Goal: Information Seeking & Learning: Check status

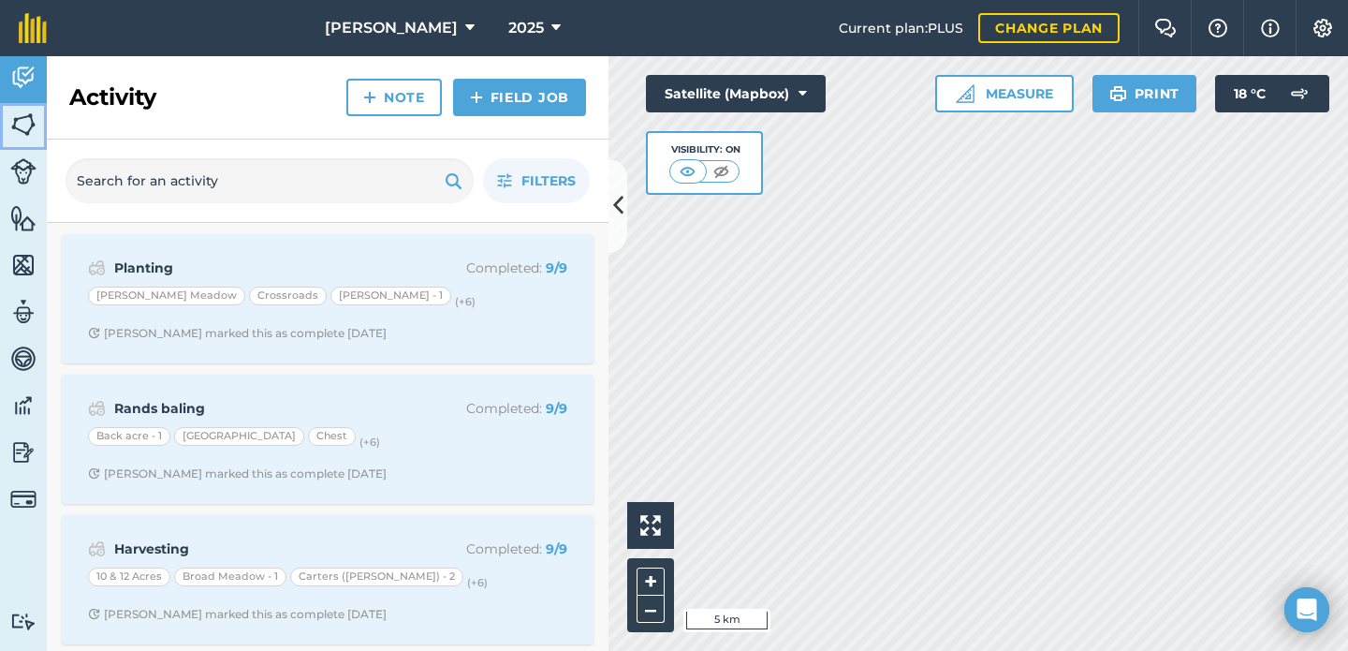
click at [24, 125] on img at bounding box center [23, 124] width 26 height 28
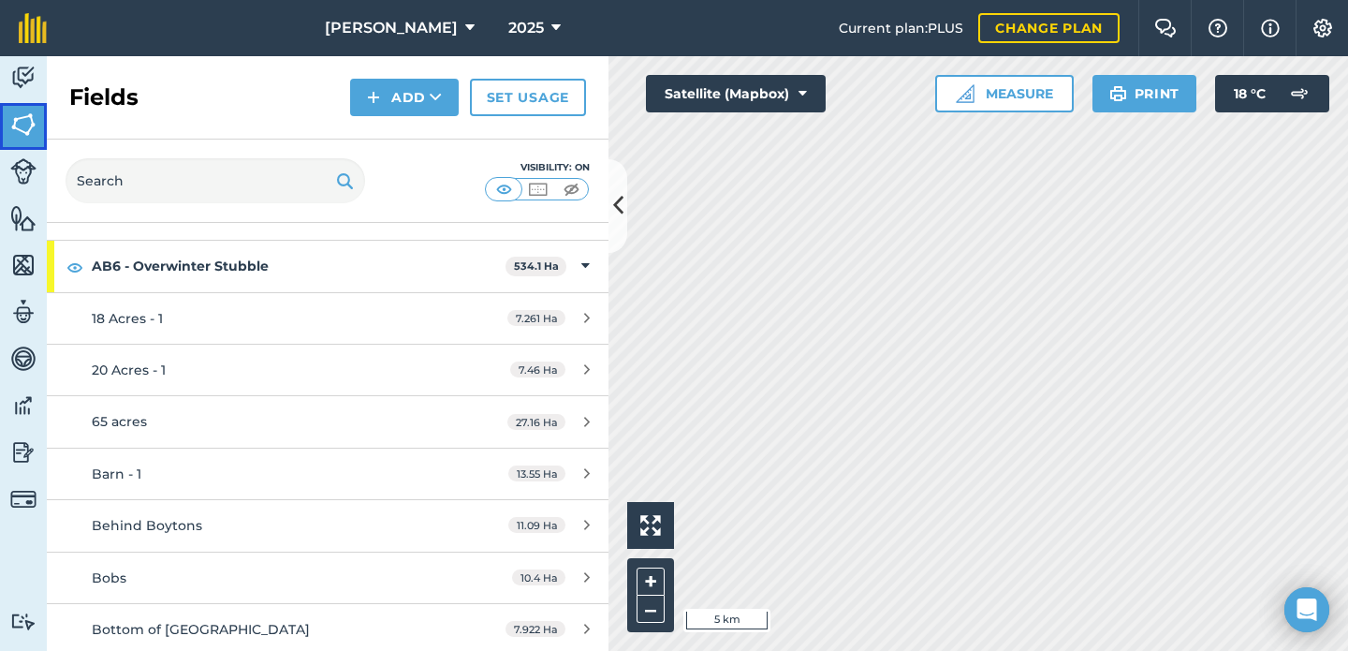
scroll to position [800, 0]
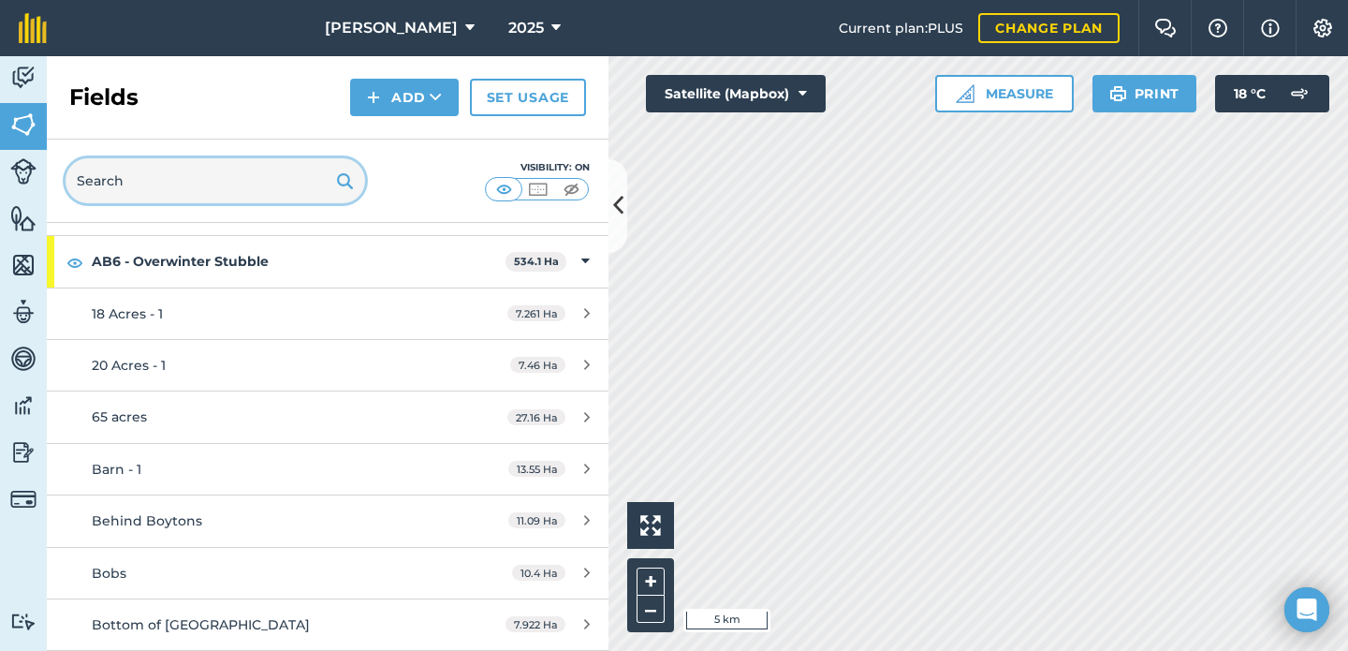
click at [235, 171] on input "text" at bounding box center [216, 180] width 300 height 45
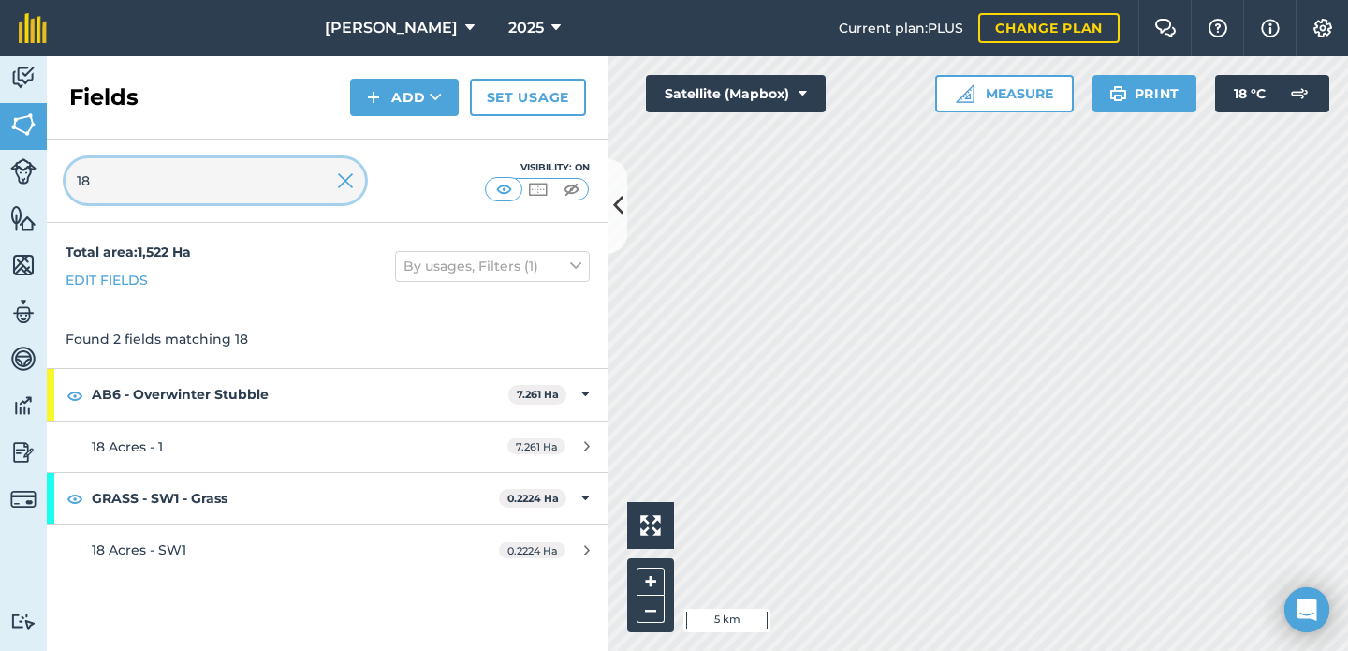
scroll to position [0, 0]
type input "18"
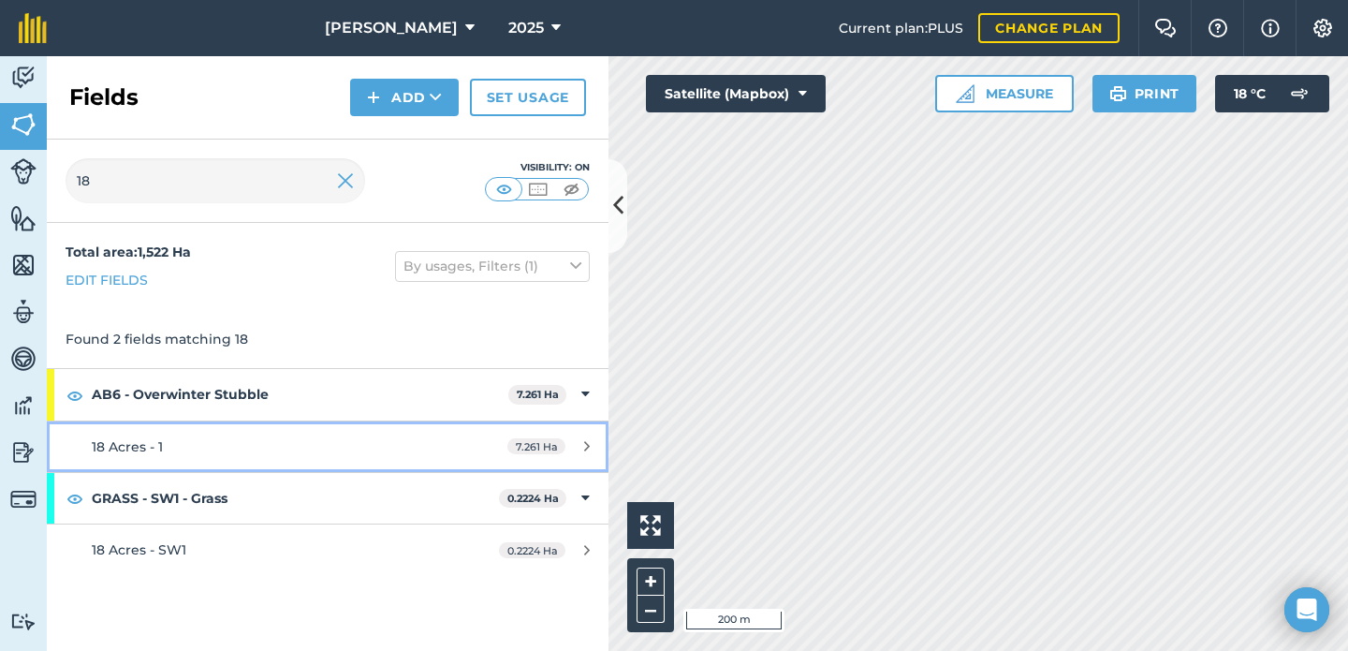
click at [213, 450] on div "18 Acres - 1" at bounding box center [268, 446] width 352 height 21
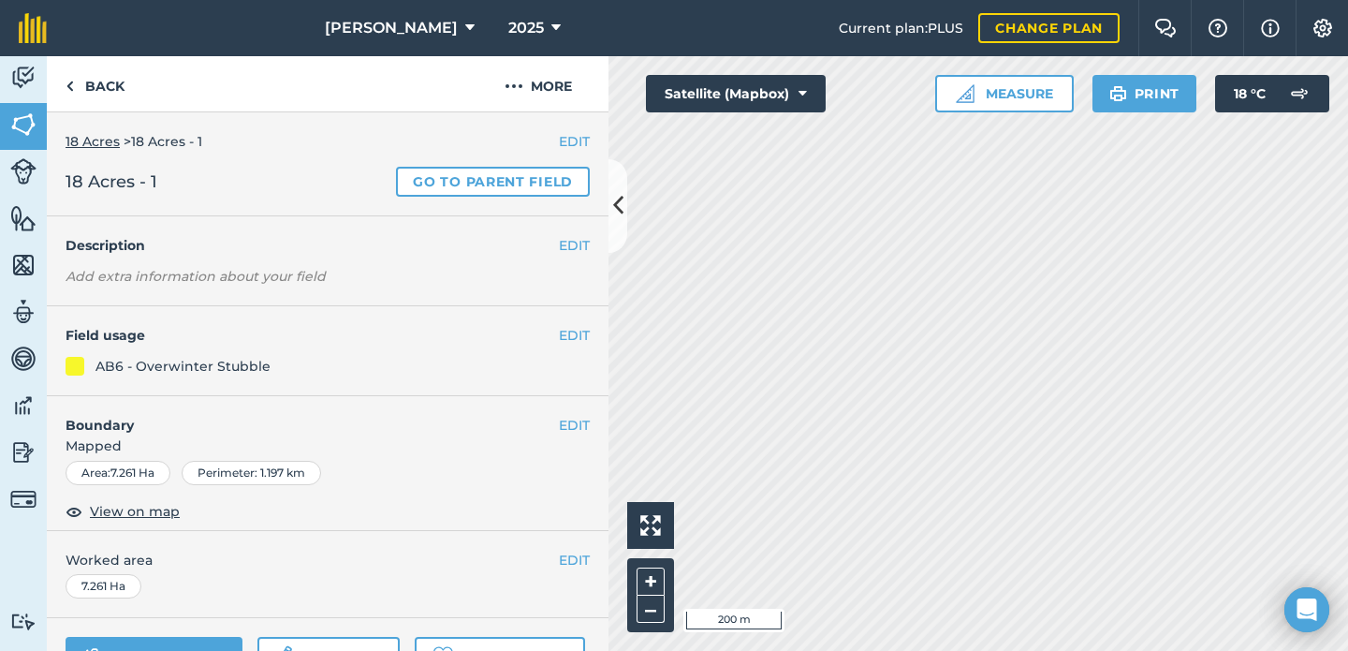
scroll to position [142, 0]
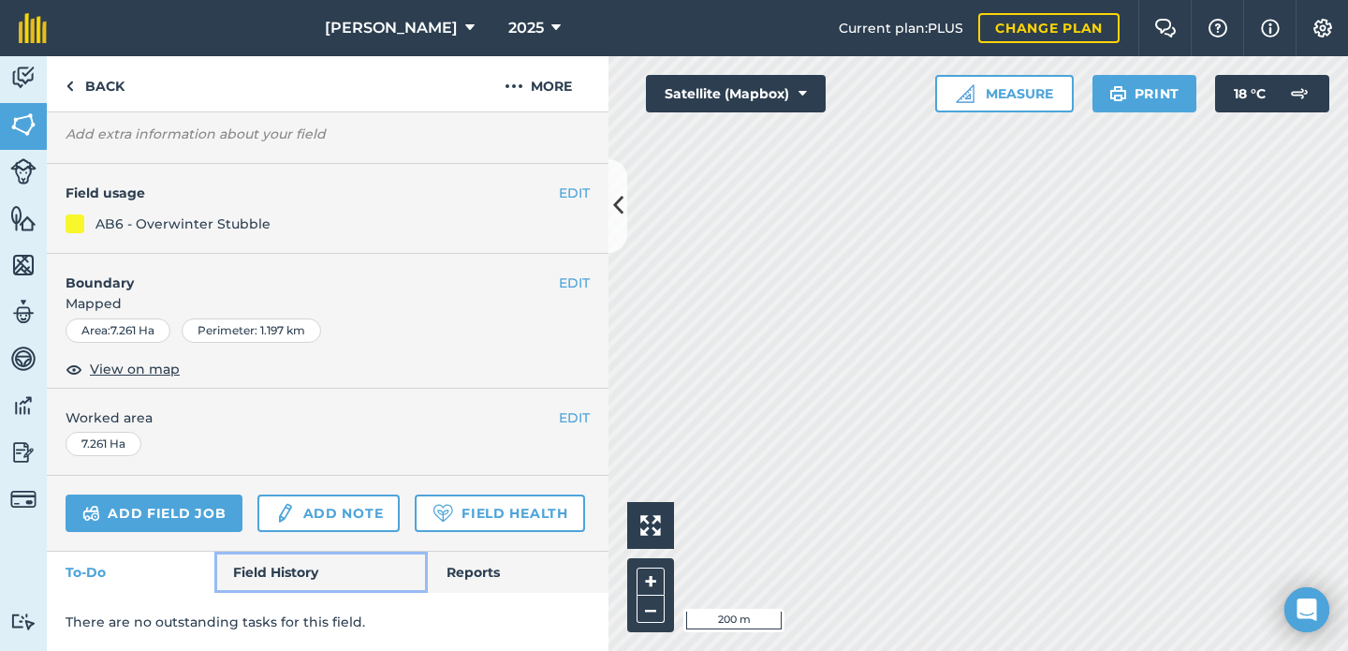
click at [309, 570] on link "Field History" at bounding box center [320, 571] width 212 height 41
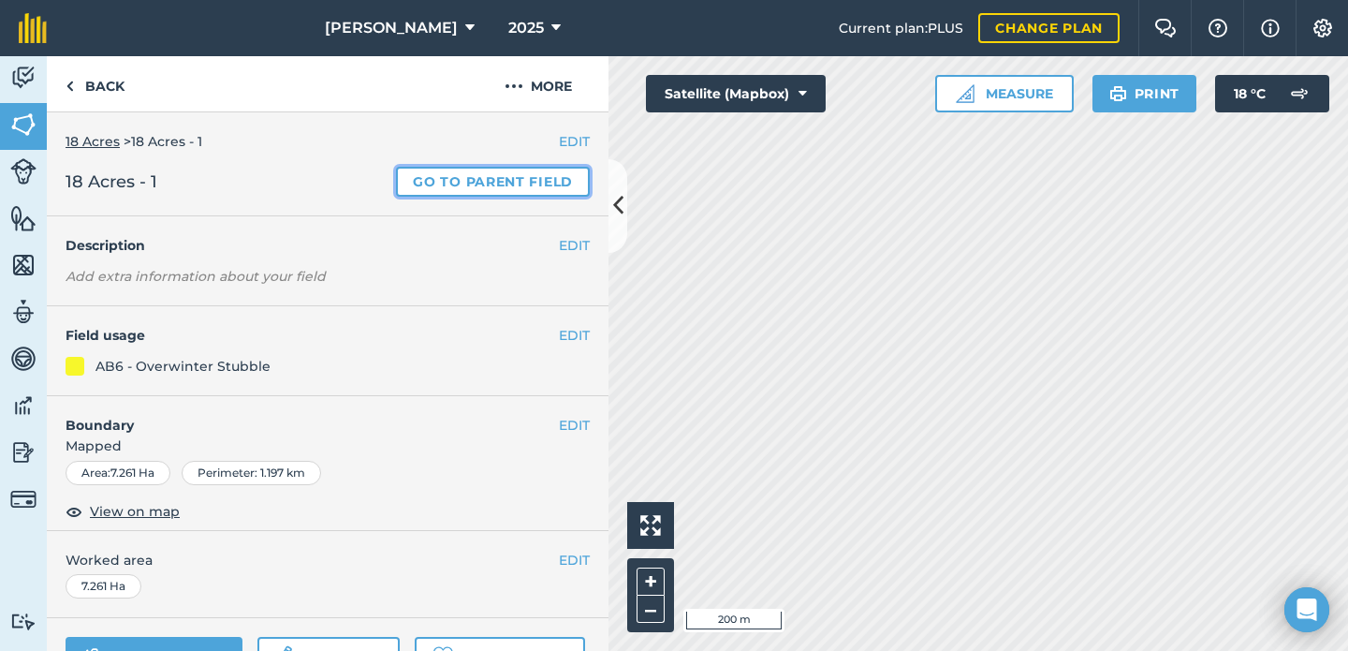
click at [462, 183] on link "Go to parent field" at bounding box center [493, 182] width 194 height 30
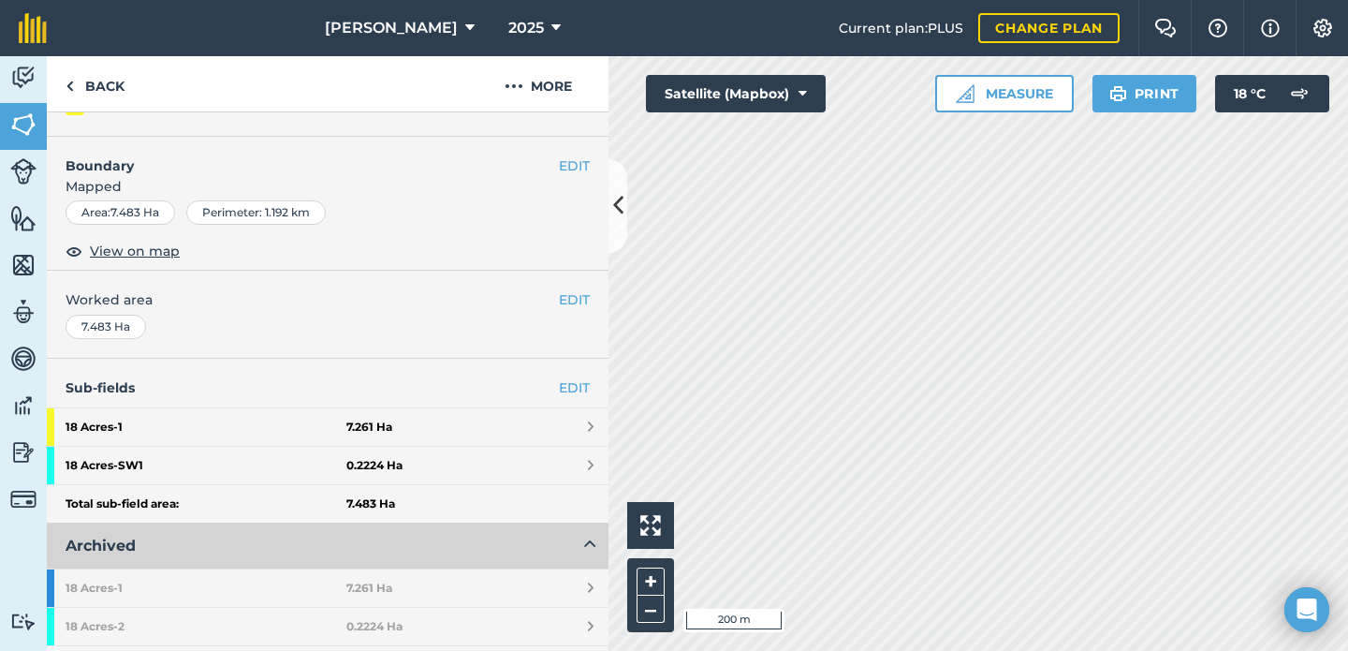
scroll to position [440, 0]
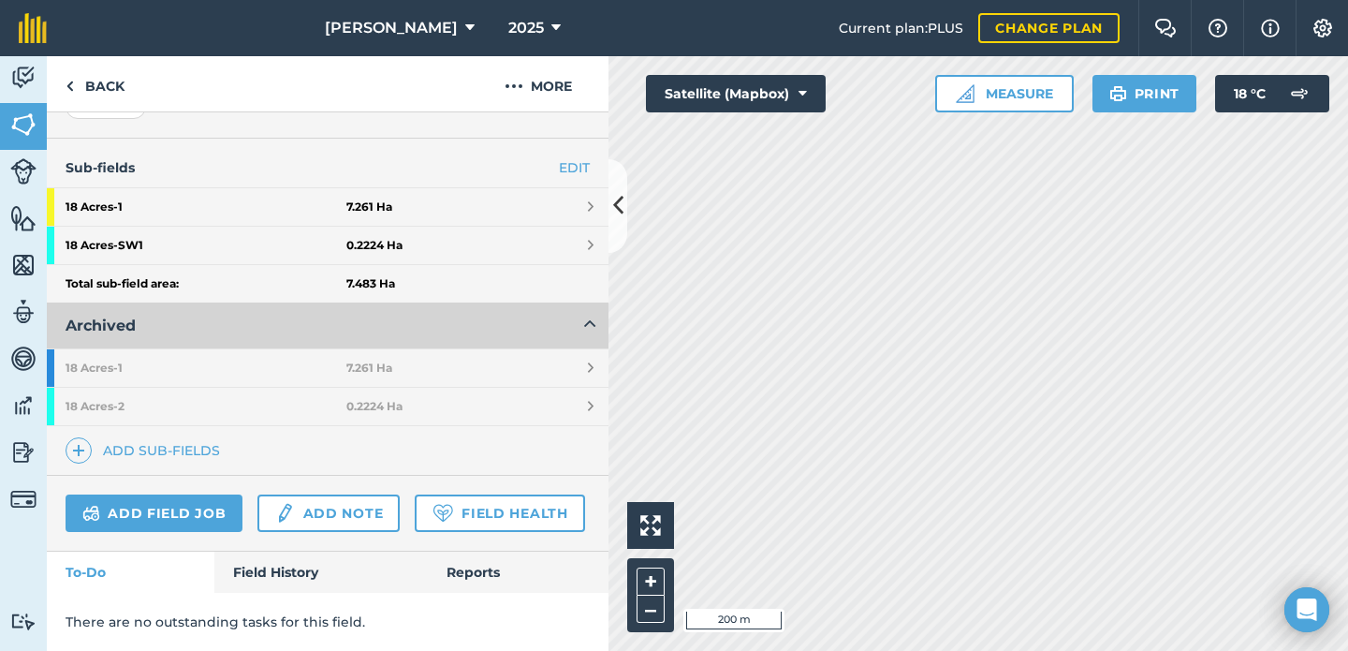
click at [270, 594] on div "There are no outstanding tasks for this field." at bounding box center [328, 621] width 562 height 58
click at [271, 575] on link "Field History" at bounding box center [320, 571] width 212 height 41
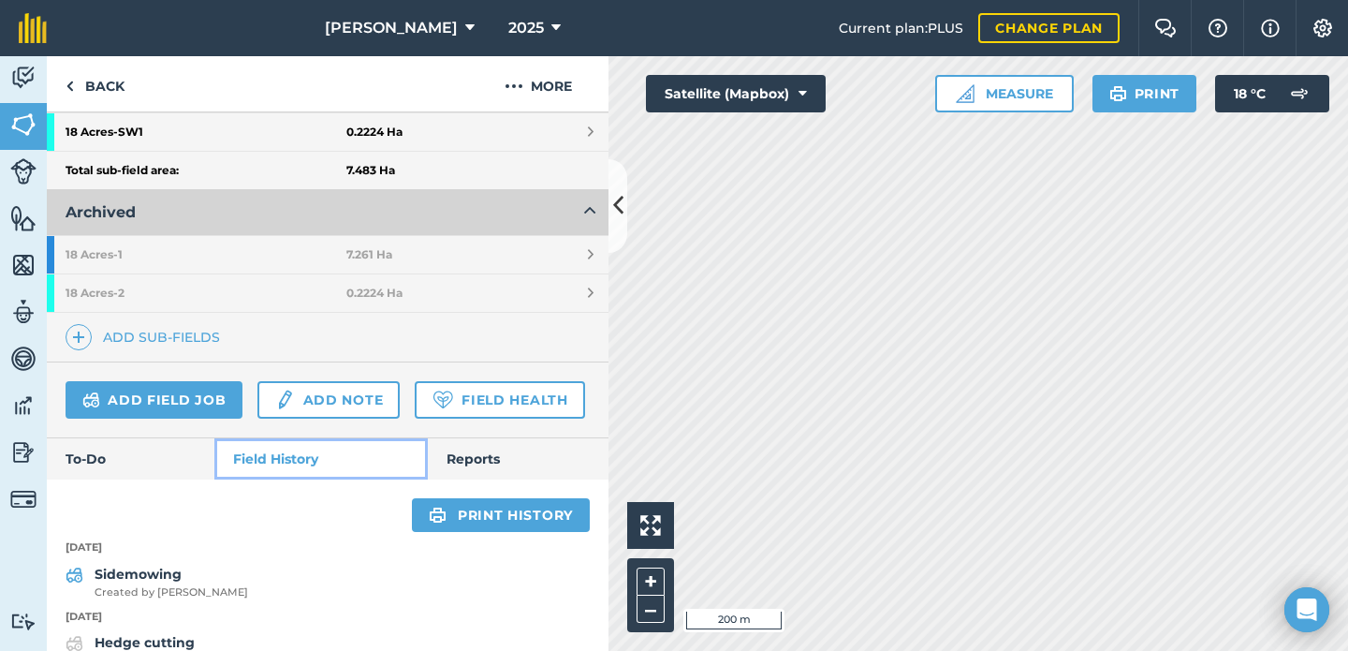
scroll to position [660, 0]
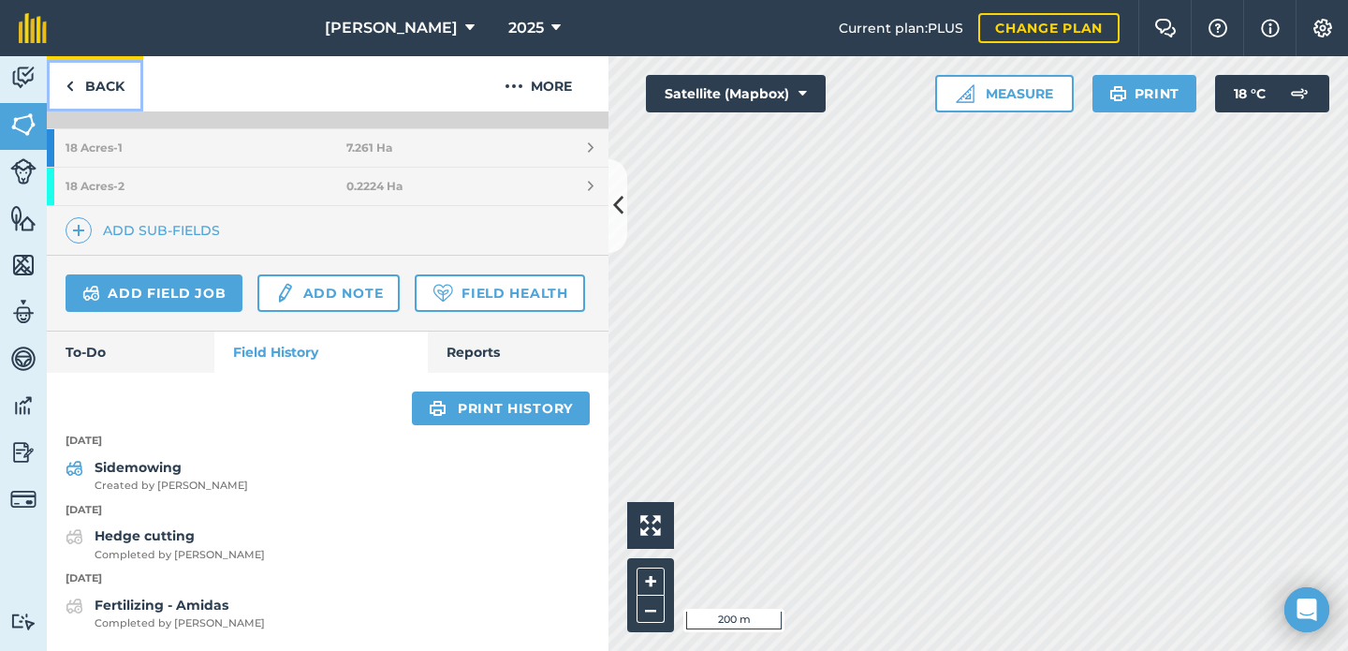
click at [119, 75] on link "Back" at bounding box center [95, 83] width 96 height 55
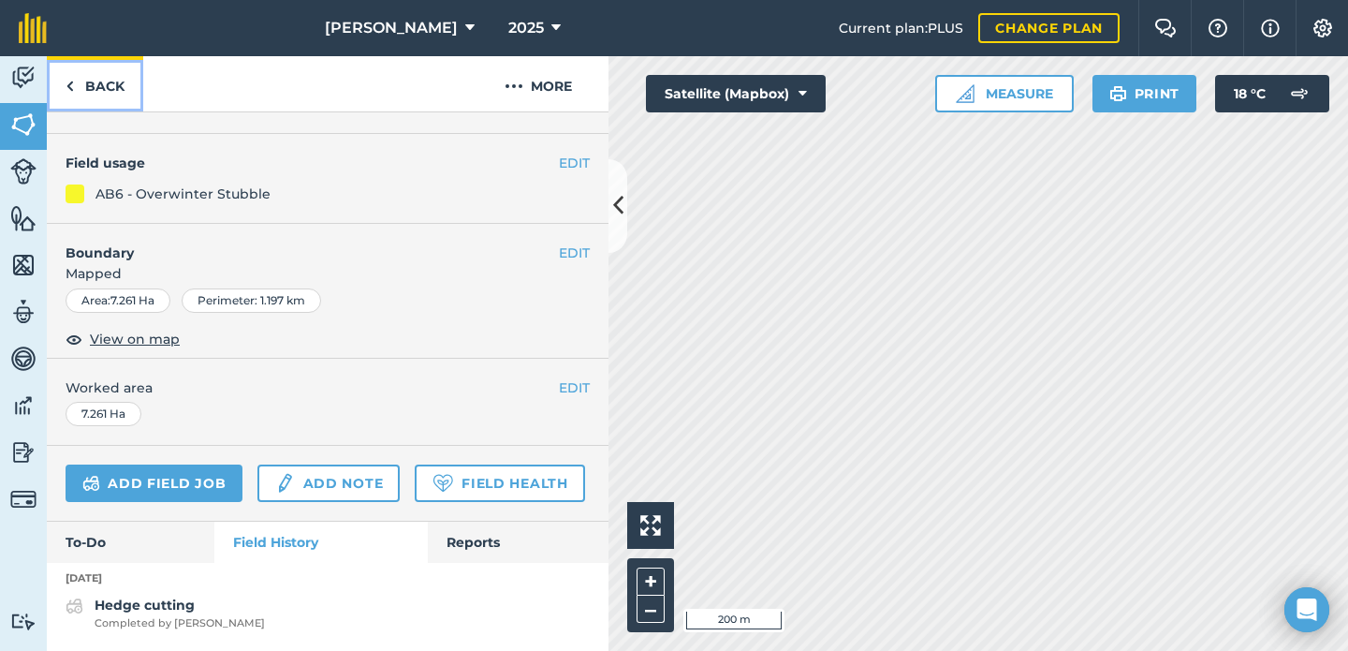
scroll to position [225, 0]
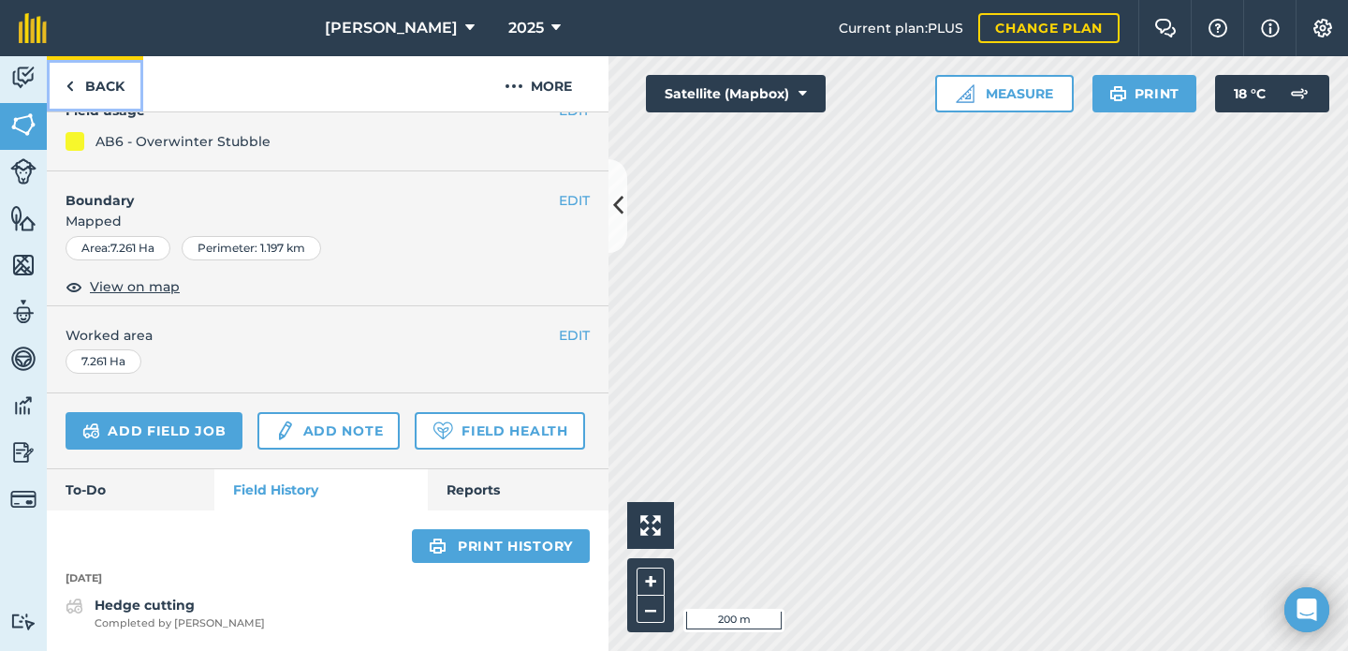
click at [119, 75] on link "Back" at bounding box center [95, 83] width 96 height 55
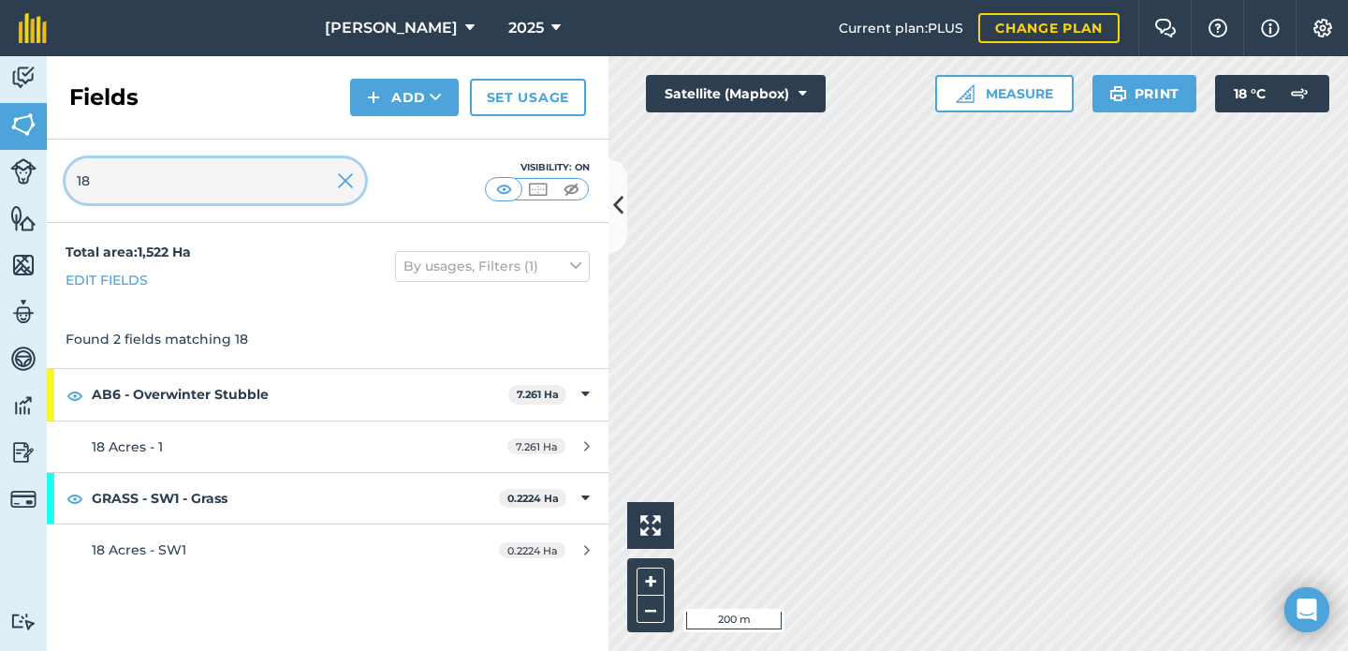
click at [359, 185] on input "18" at bounding box center [216, 180] width 300 height 45
click at [346, 181] on img at bounding box center [345, 180] width 17 height 22
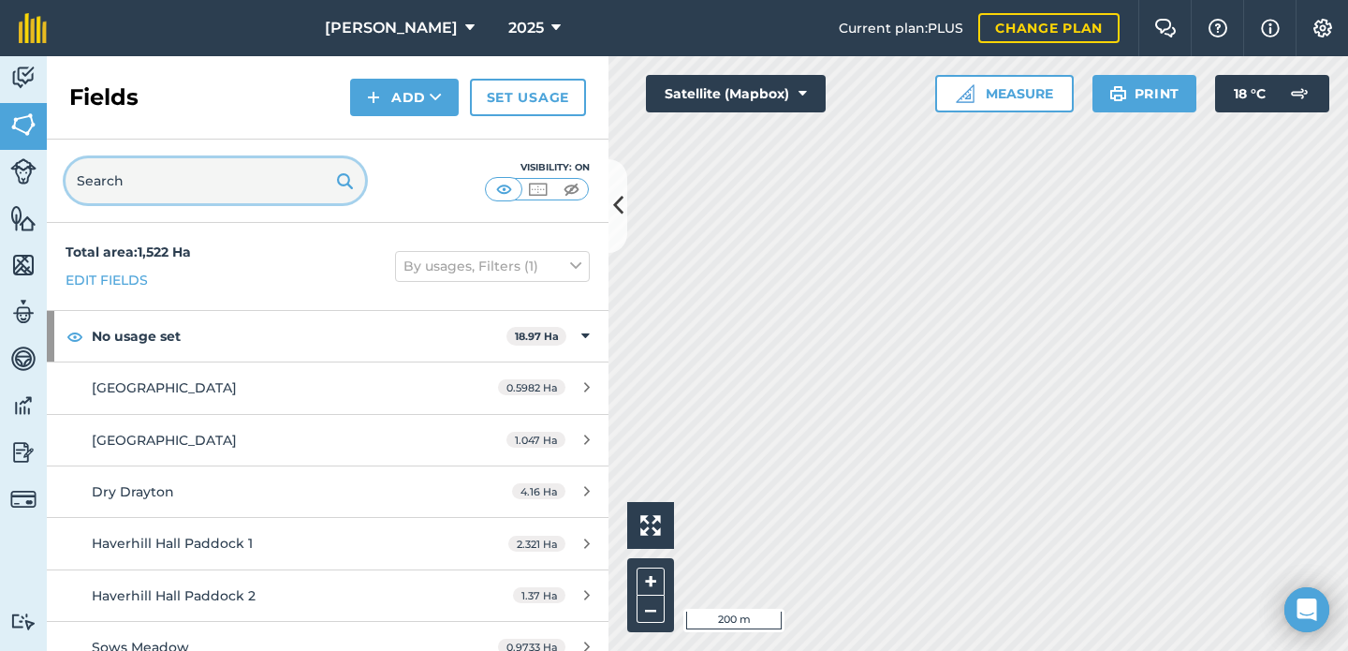
click at [221, 184] on input "text" at bounding box center [216, 180] width 300 height 45
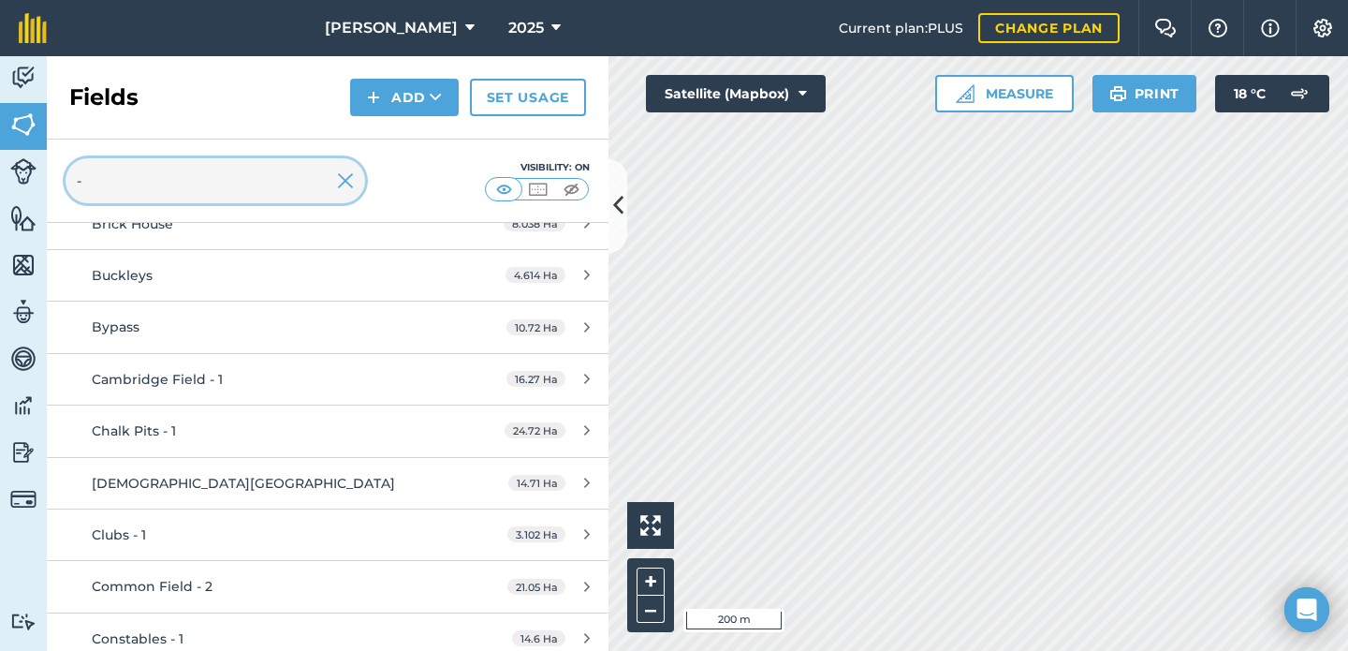
scroll to position [638, 0]
type input "-"
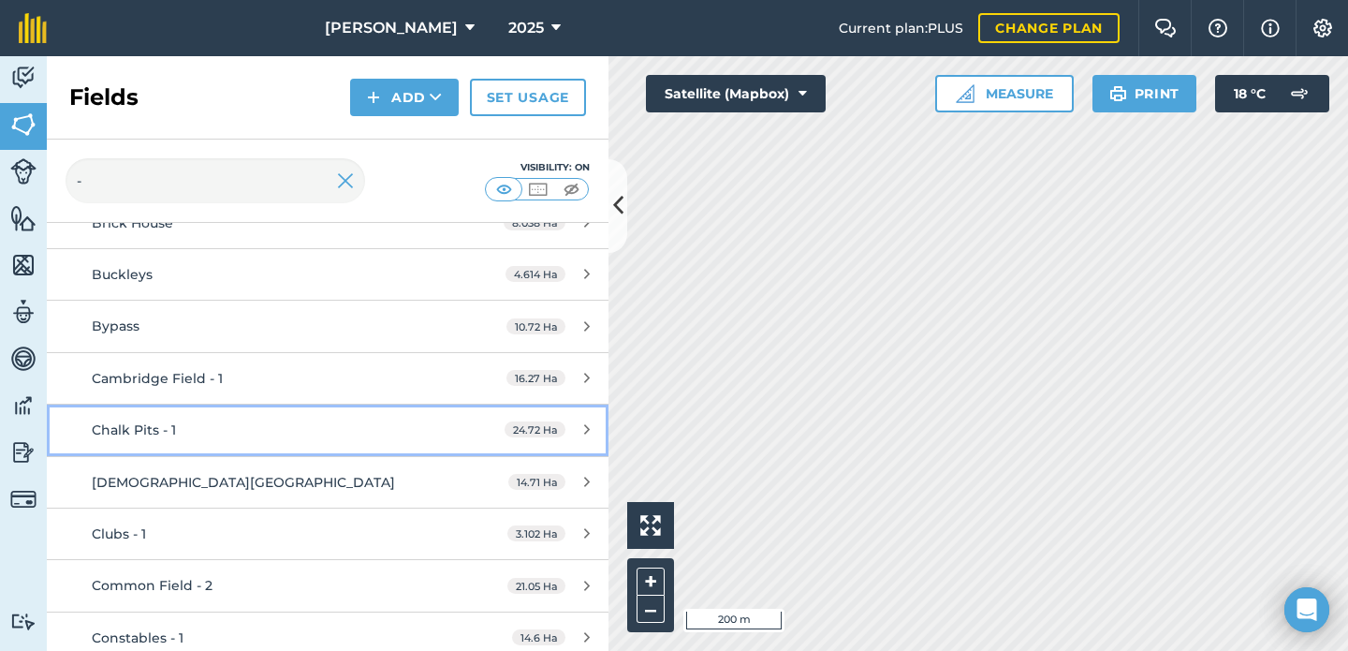
click at [336, 421] on div "Chalk Pits - 1" at bounding box center [268, 429] width 352 height 21
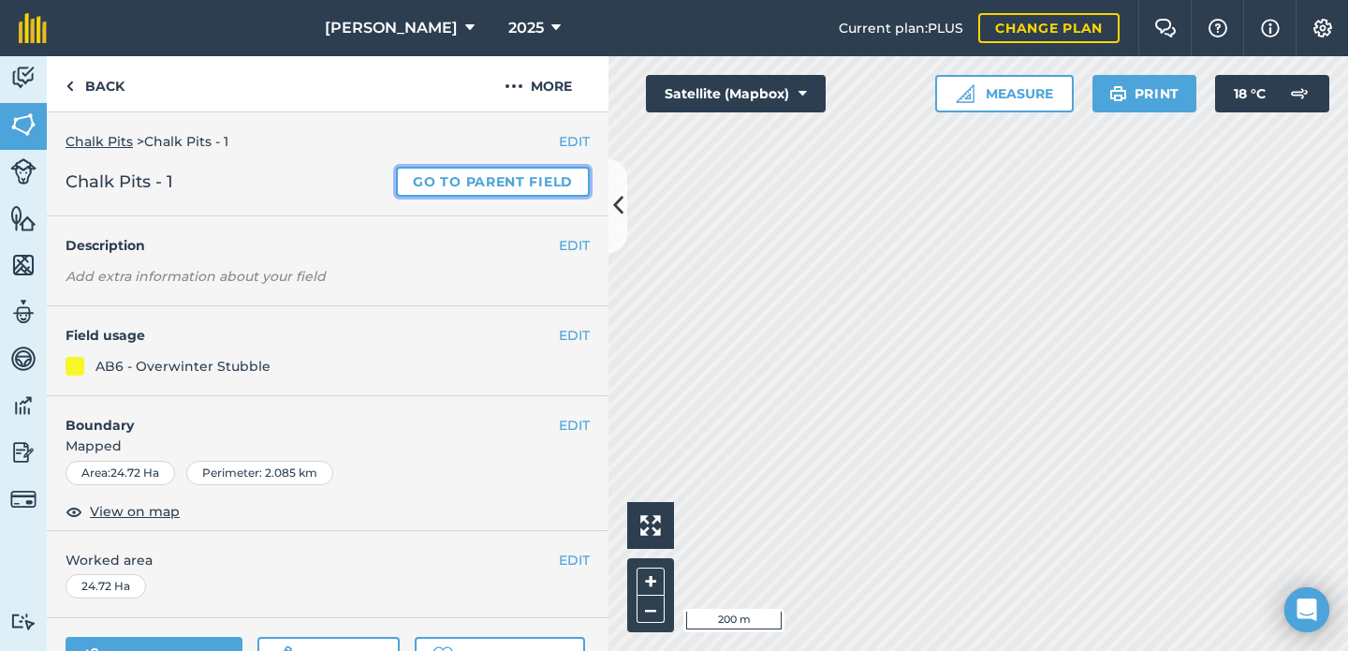
click at [503, 178] on link "Go to parent field" at bounding box center [493, 182] width 194 height 30
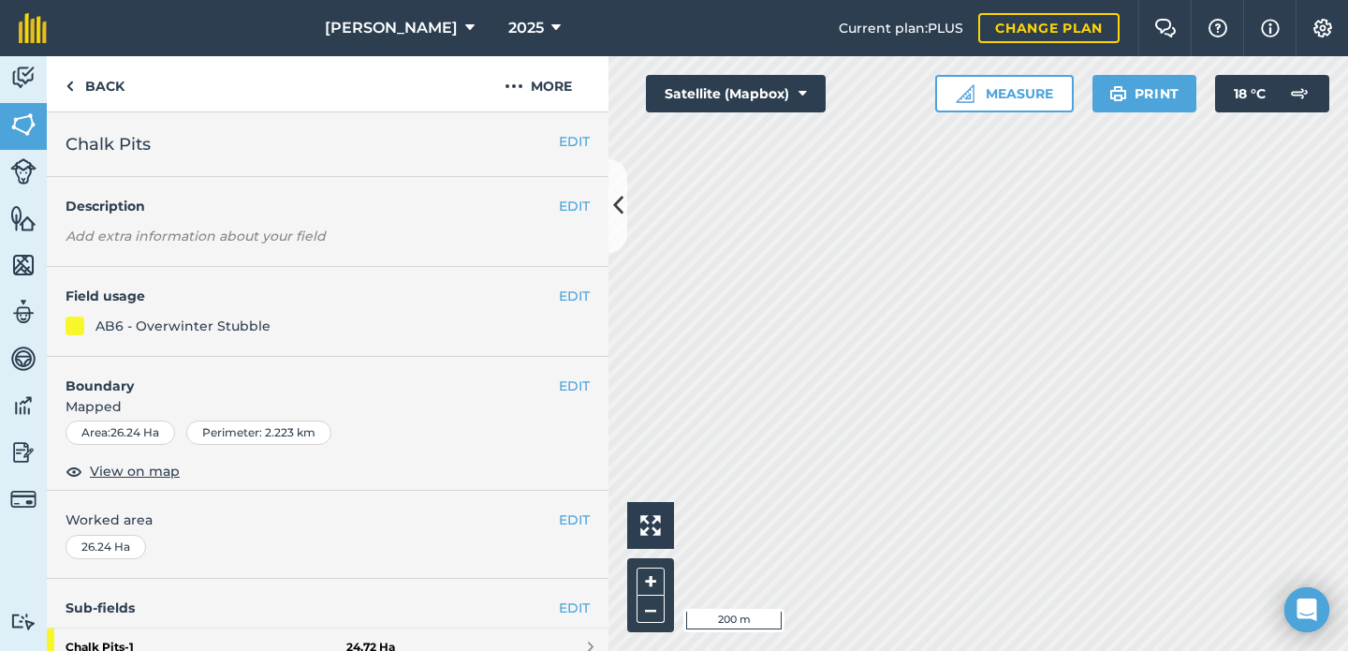
scroll to position [440, 0]
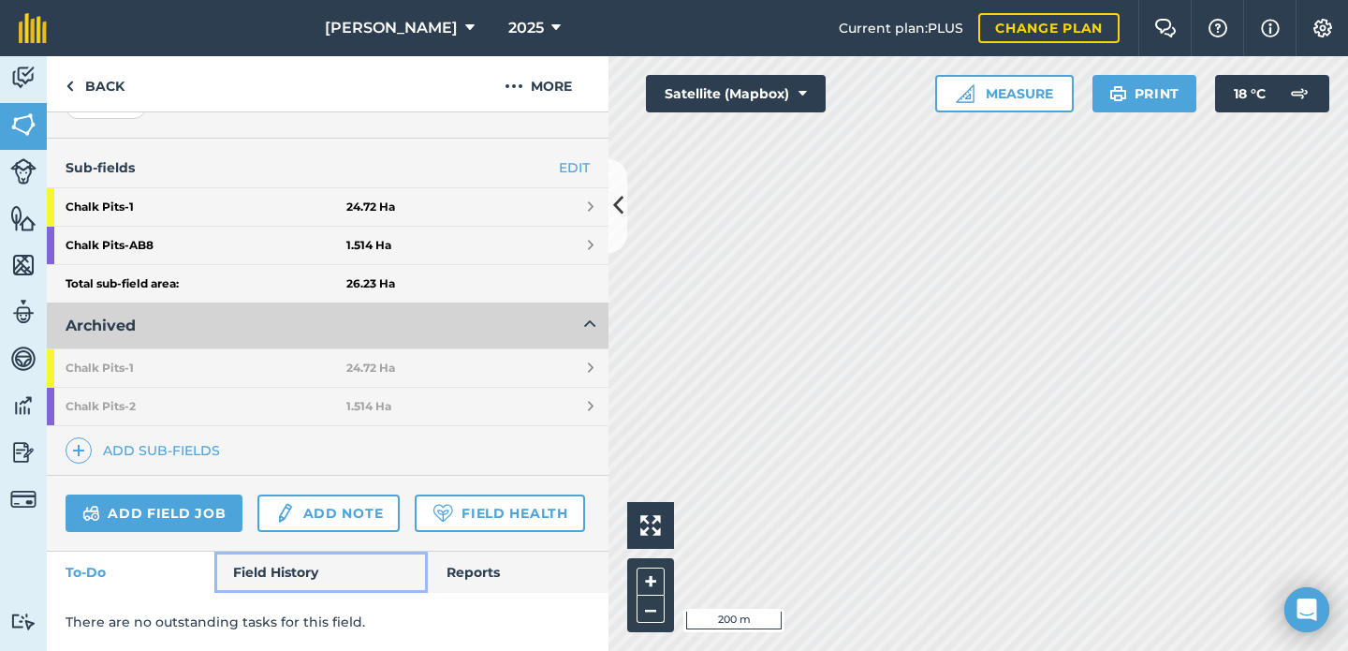
click at [331, 572] on link "Field History" at bounding box center [320, 571] width 212 height 41
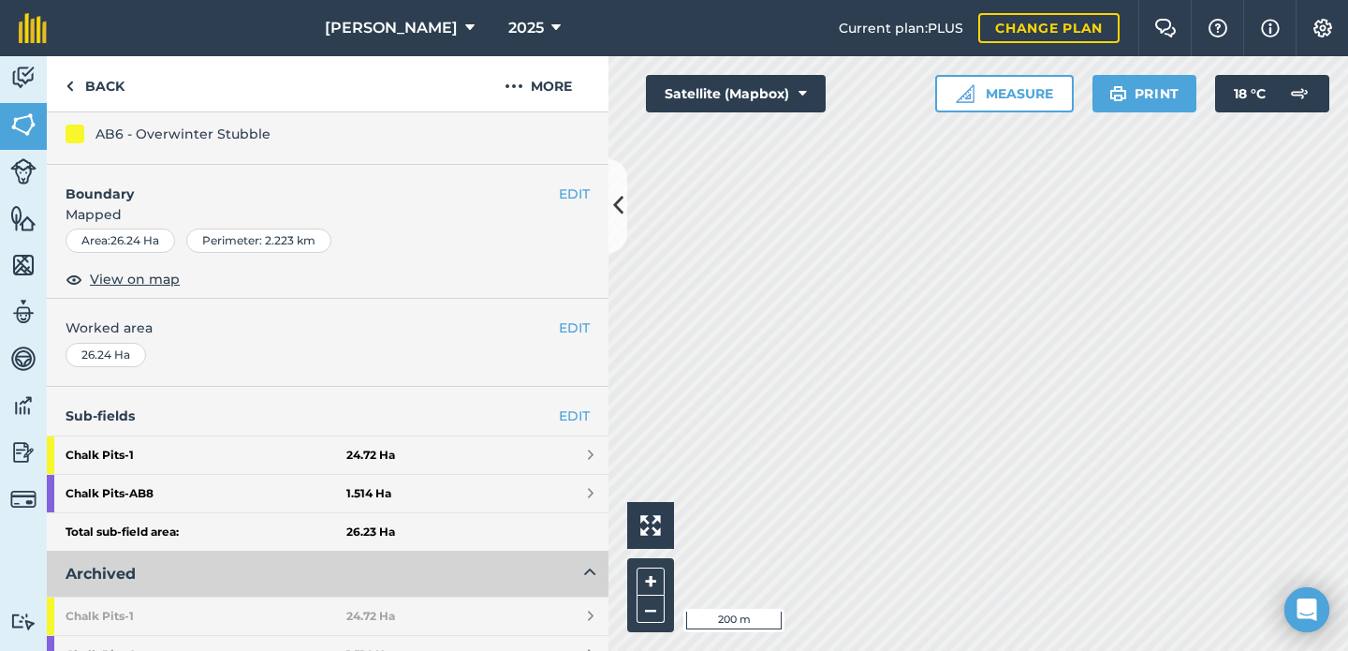
scroll to position [193, 0]
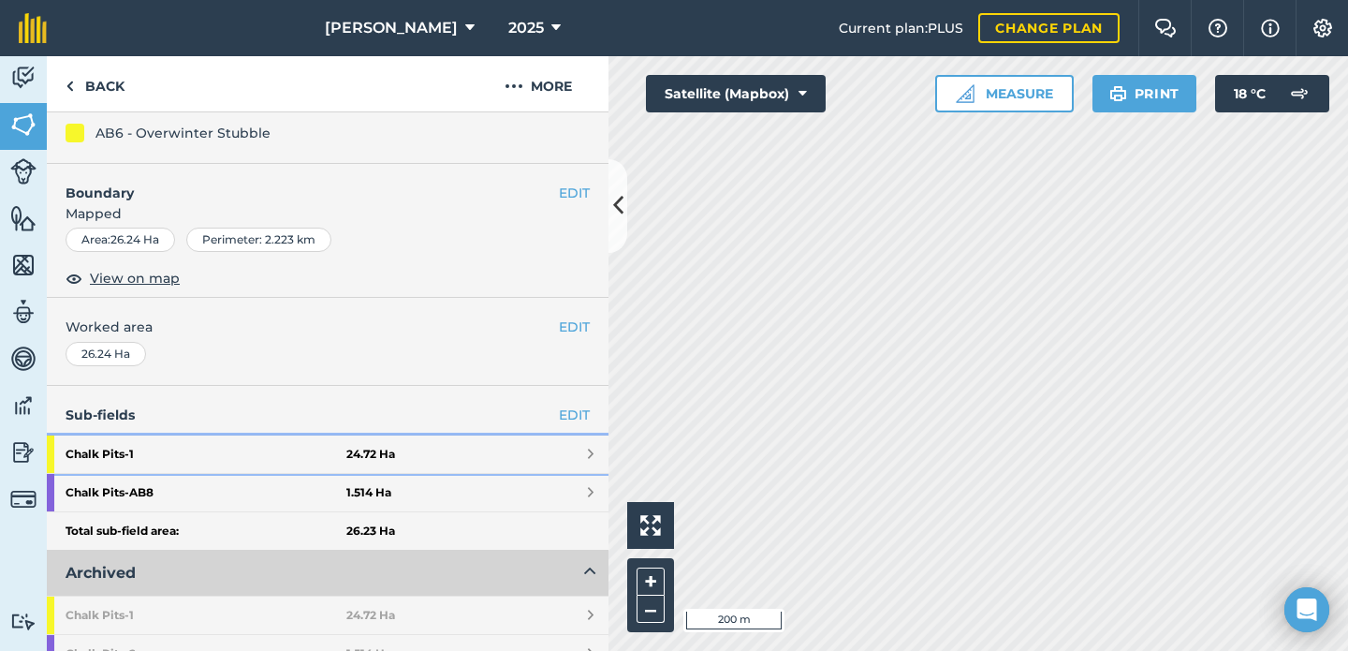
click at [423, 454] on link "Chalk Pits - 1 24.72 Ha" at bounding box center [328, 453] width 562 height 37
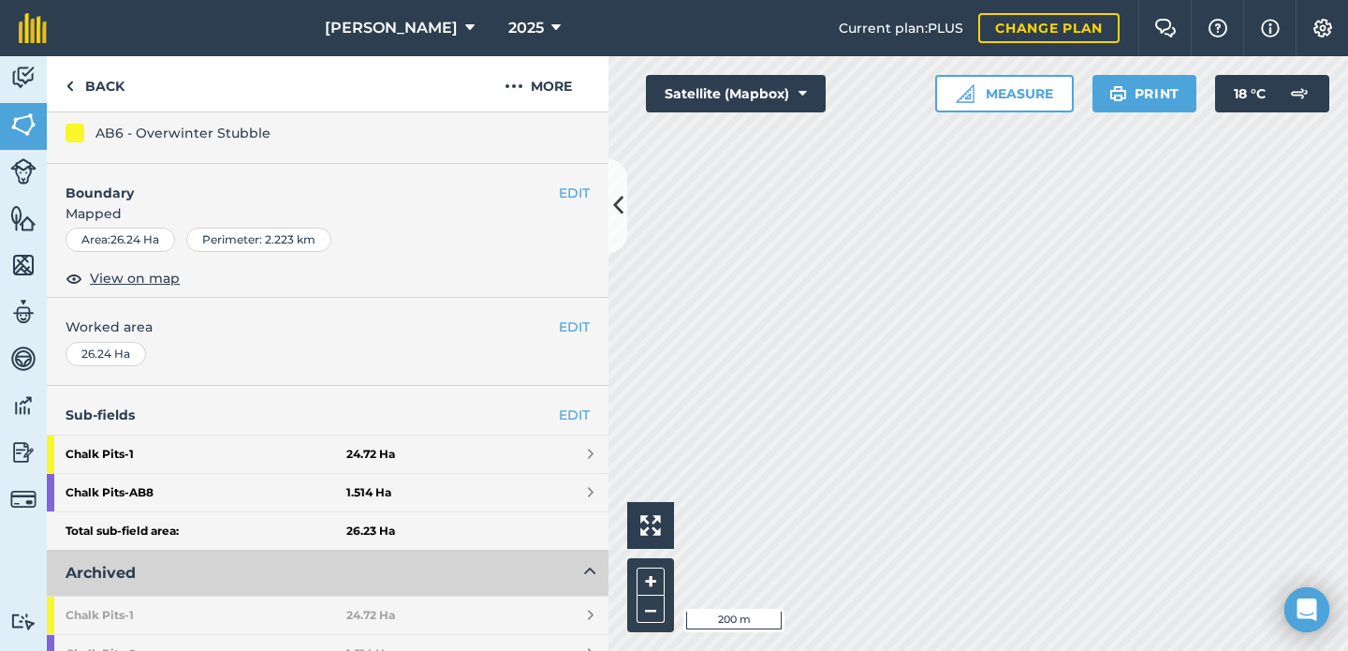
scroll to position [142, 0]
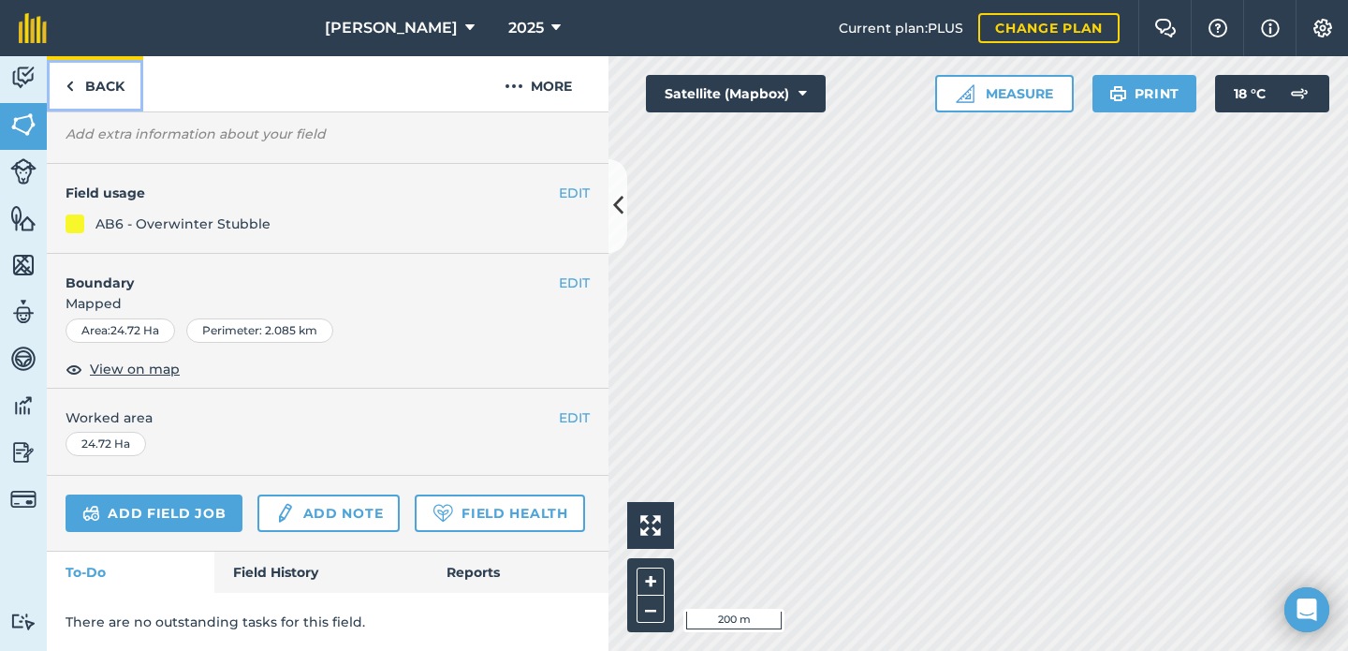
click at [95, 84] on link "Back" at bounding box center [95, 83] width 96 height 55
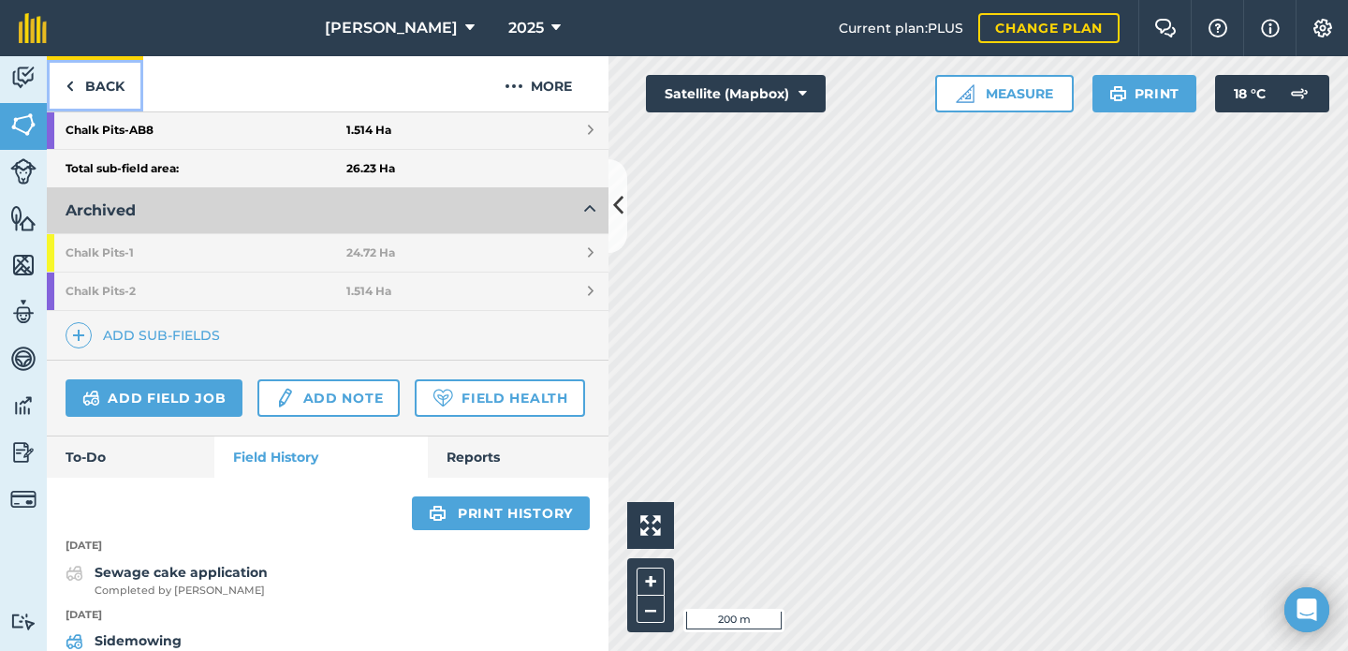
scroll to position [559, 0]
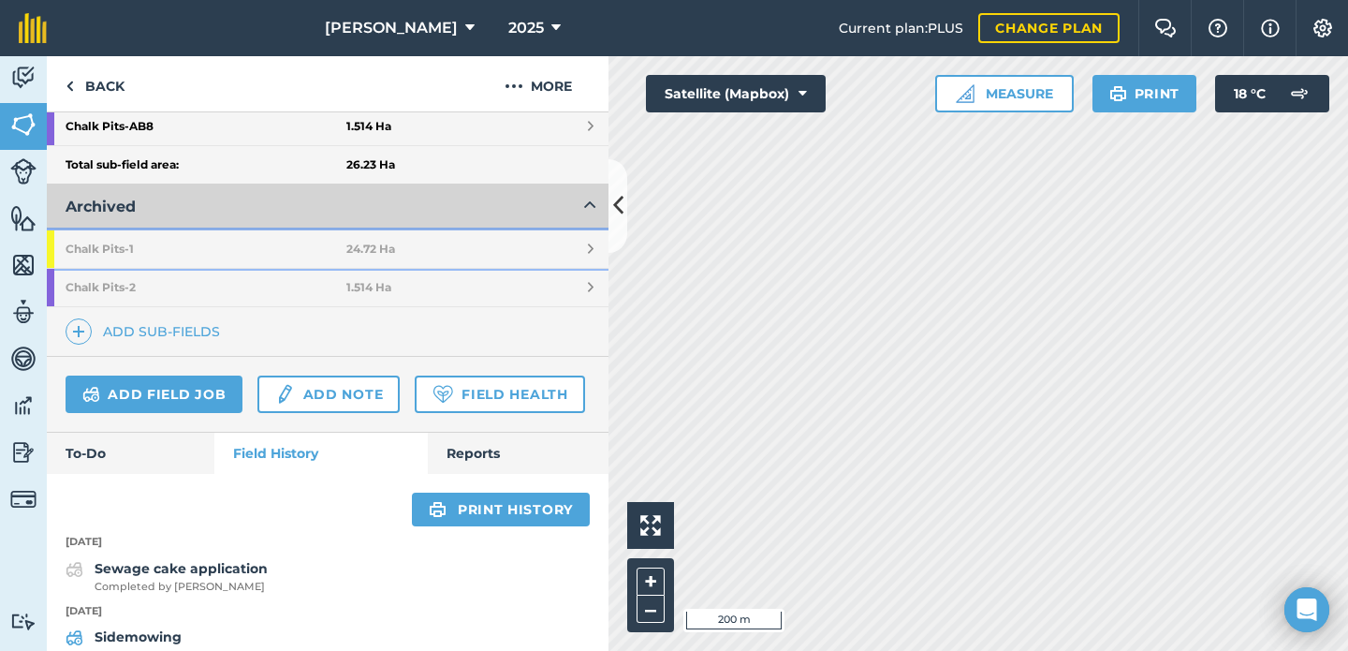
click at [384, 247] on strong "24.72 Ha" at bounding box center [370, 248] width 49 height 15
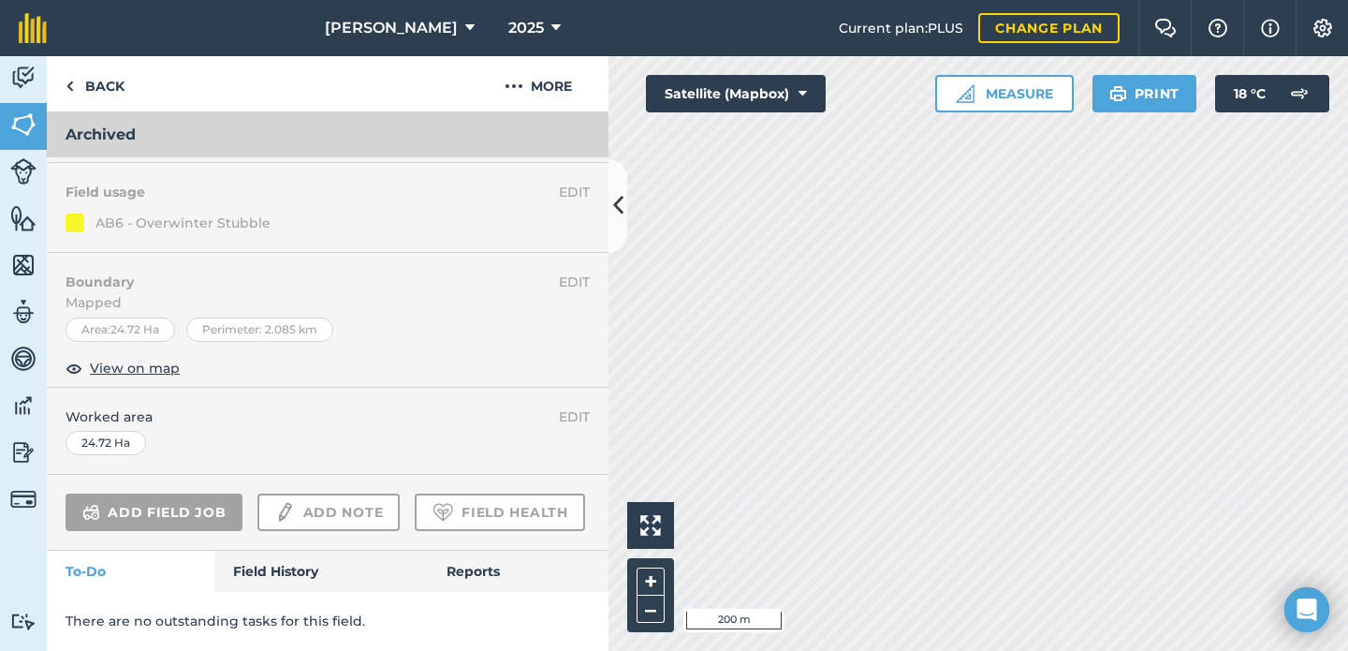
scroll to position [187, 0]
click at [329, 575] on link "Field History" at bounding box center [320, 571] width 212 height 41
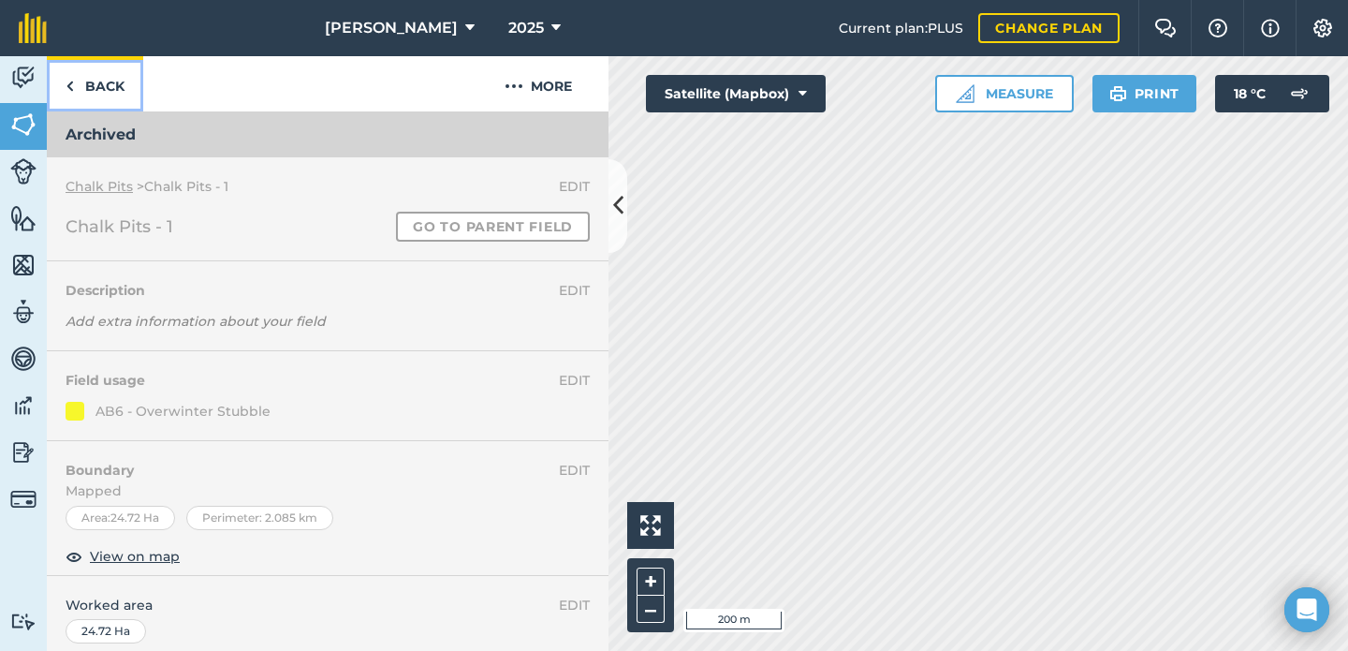
click at [123, 99] on link "Back" at bounding box center [95, 83] width 96 height 55
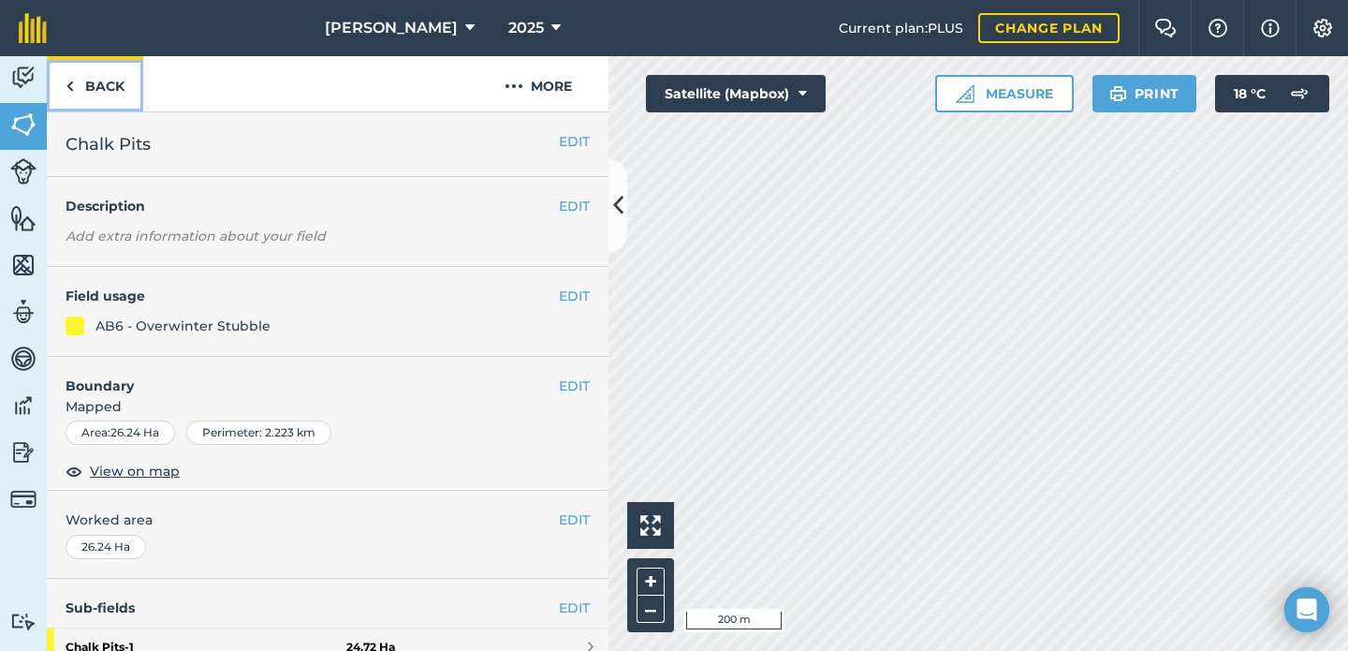
click at [103, 57] on link "Back" at bounding box center [95, 83] width 96 height 55
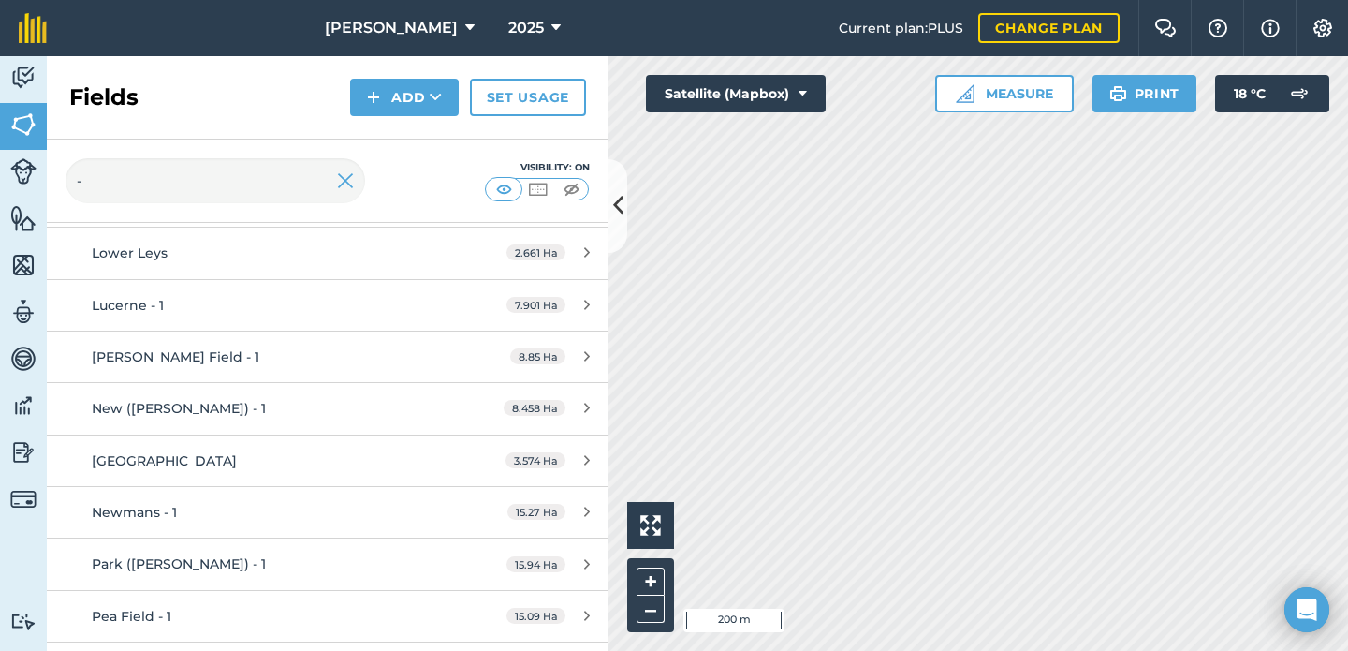
scroll to position [1610, 0]
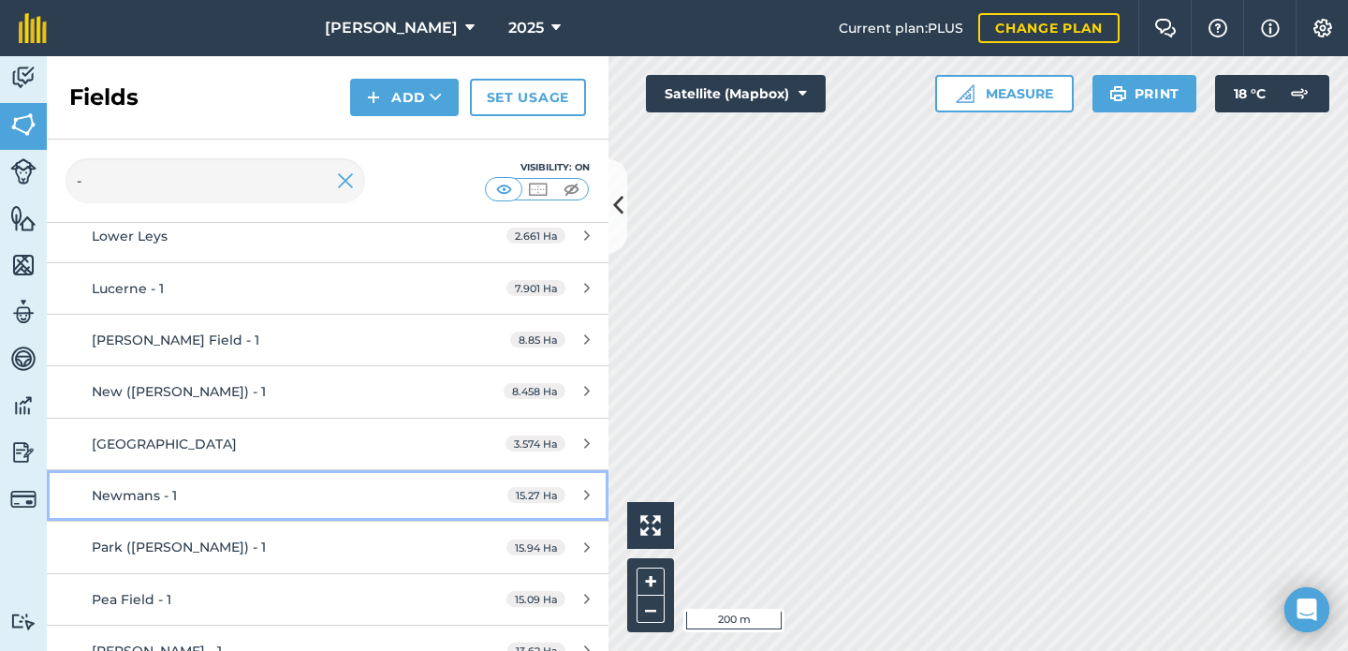
click at [345, 488] on div "Newmans - 1" at bounding box center [268, 495] width 352 height 21
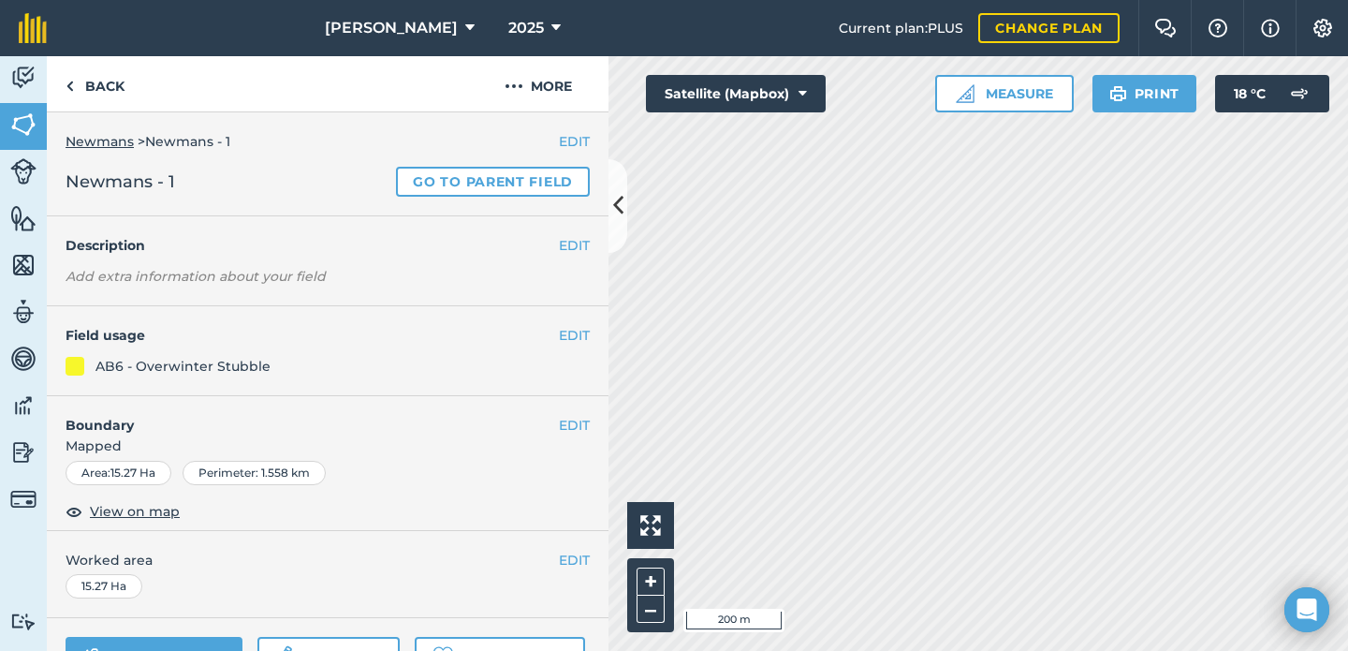
scroll to position [142, 0]
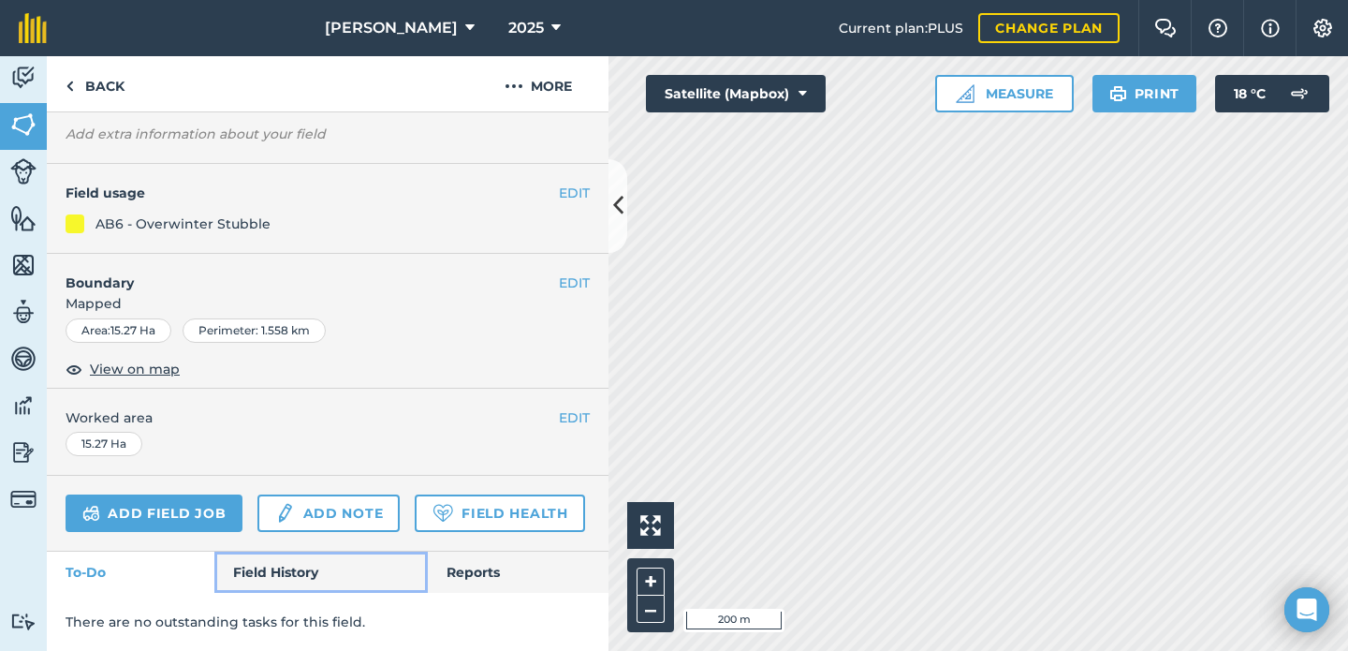
click at [314, 574] on link "Field History" at bounding box center [320, 571] width 212 height 41
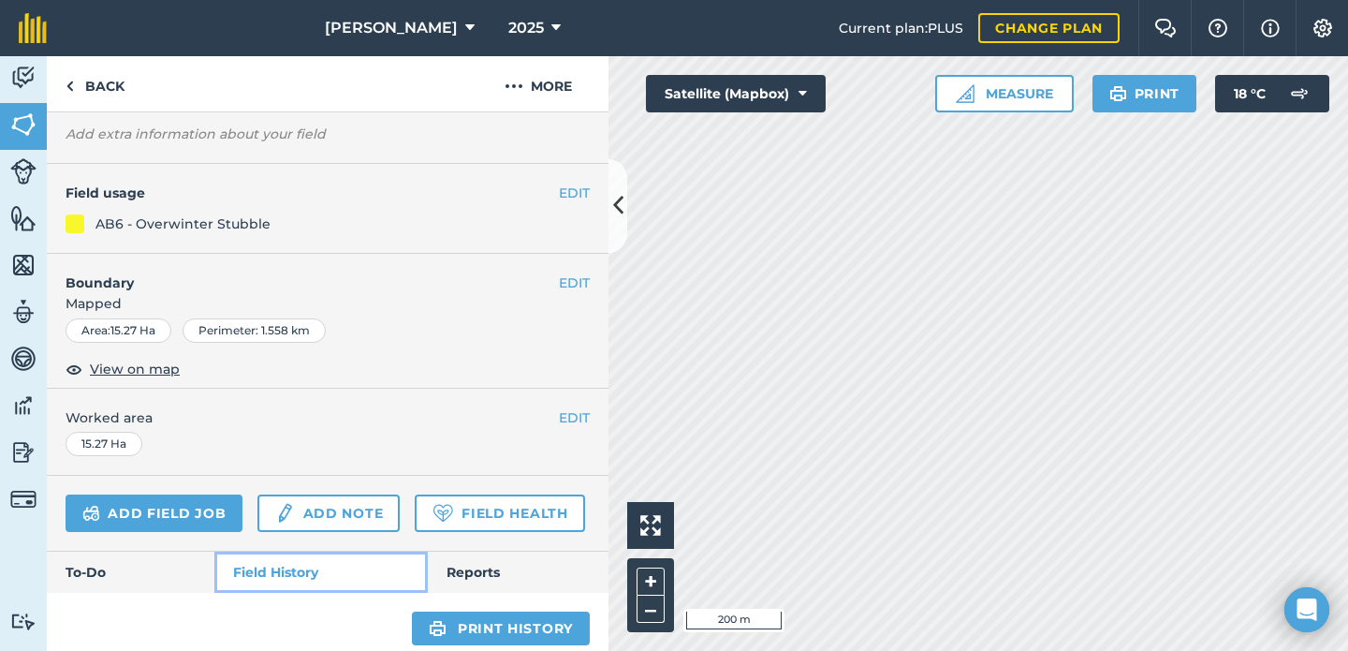
scroll to position [362, 0]
